Goal: Information Seeking & Learning: Learn about a topic

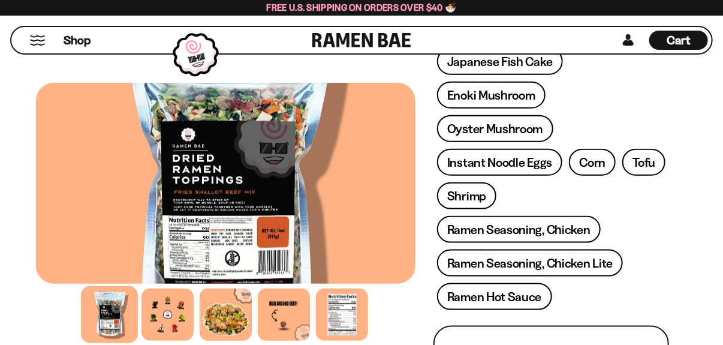
scroll to position [360, 0]
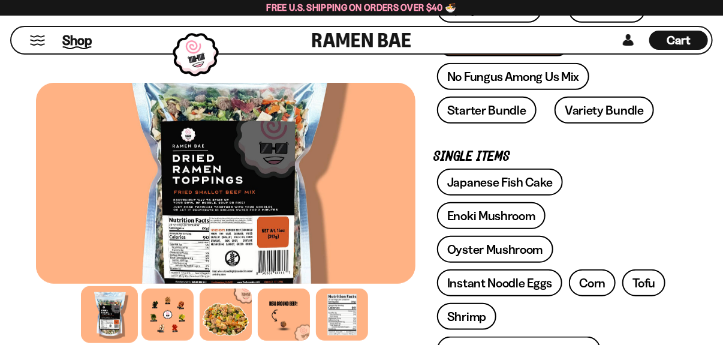
click at [71, 40] on span "Shop" at bounding box center [76, 40] width 29 height 18
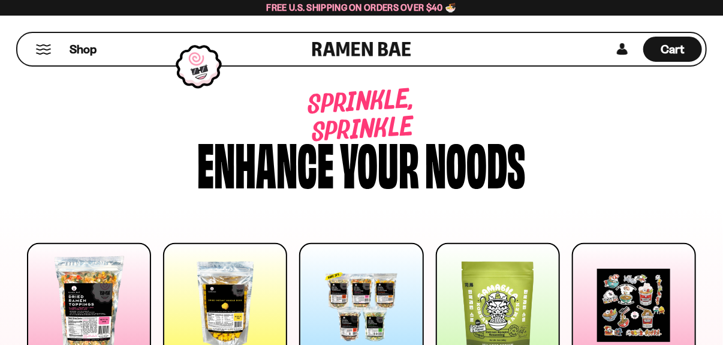
click at [44, 43] on div "Shop" at bounding box center [166, 49] width 291 height 32
click at [41, 48] on button "Mobile Menu Trigger" at bounding box center [43, 49] width 16 height 10
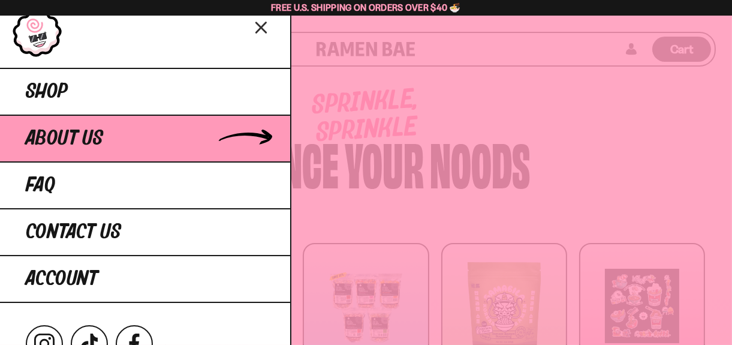
click at [49, 148] on span "About Us" at bounding box center [64, 139] width 77 height 22
